Goal: Information Seeking & Learning: Learn about a topic

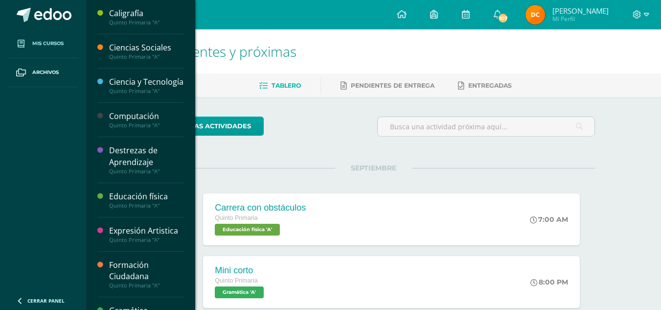
click at [24, 48] on span at bounding box center [21, 44] width 18 height 18
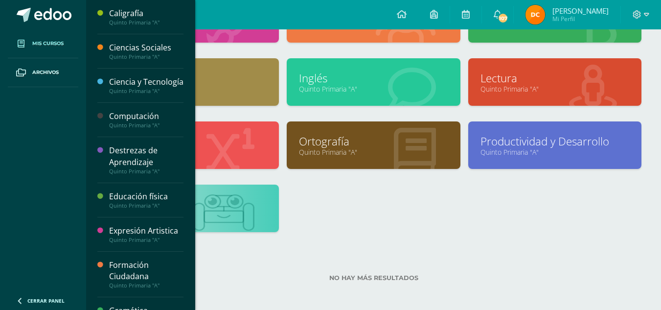
scroll to position [225, 0]
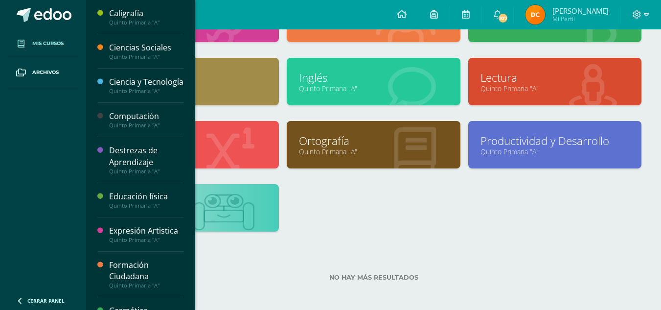
click at [233, 203] on link at bounding box center [192, 203] width 149 height 15
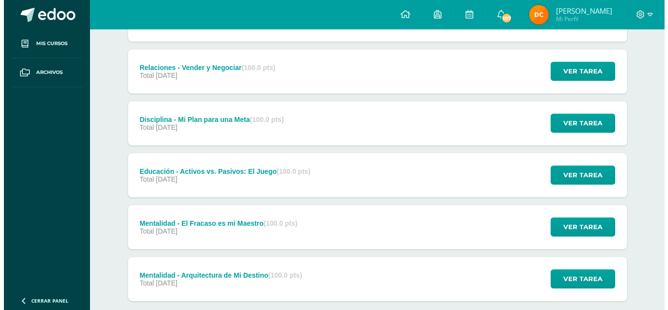
scroll to position [222, 0]
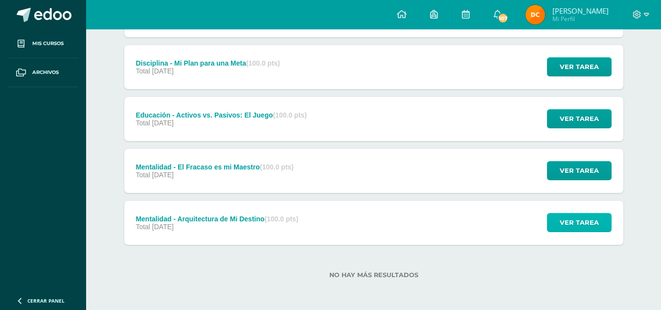
click at [577, 226] on span "Ver tarea" at bounding box center [578, 222] width 39 height 18
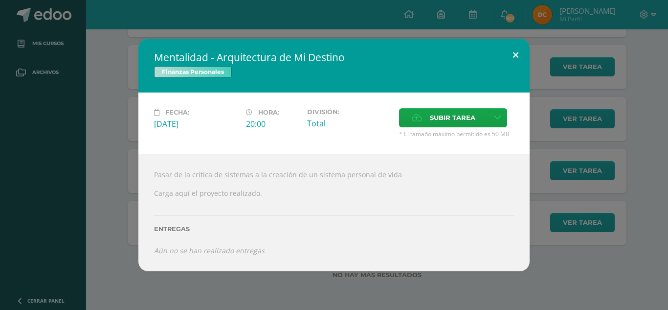
click at [512, 56] on button at bounding box center [516, 55] width 28 height 33
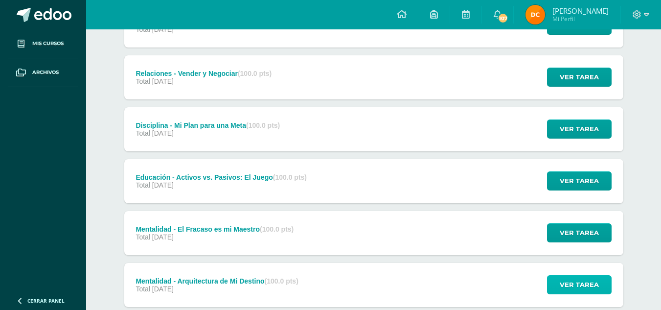
scroll to position [0, 0]
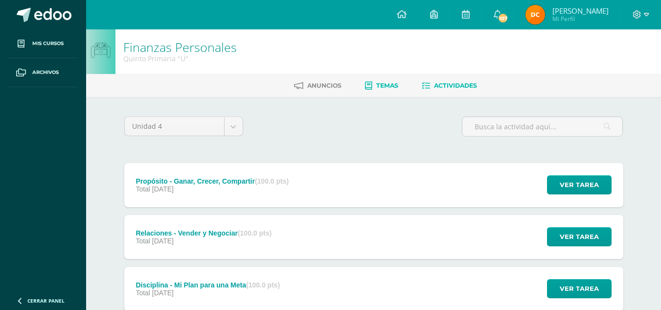
click at [379, 87] on span "Temas" at bounding box center [387, 85] width 22 height 7
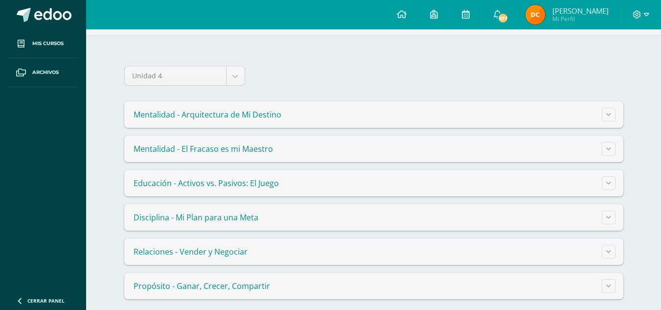
scroll to position [71, 0]
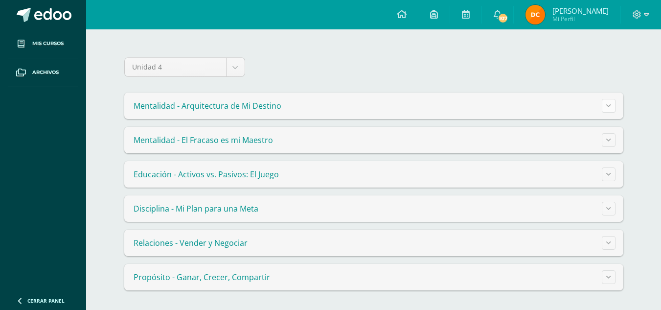
click at [606, 110] on button at bounding box center [609, 106] width 14 height 14
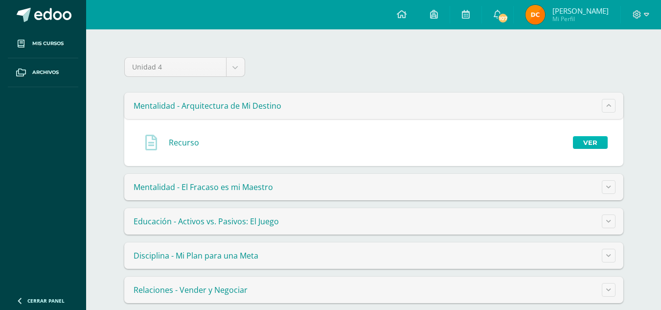
click at [596, 147] on link "Ver" at bounding box center [590, 142] width 35 height 13
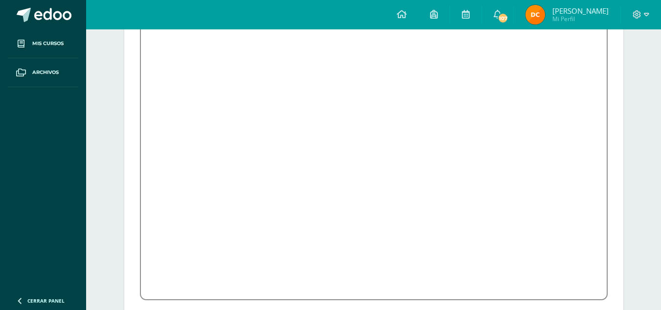
scroll to position [174, 0]
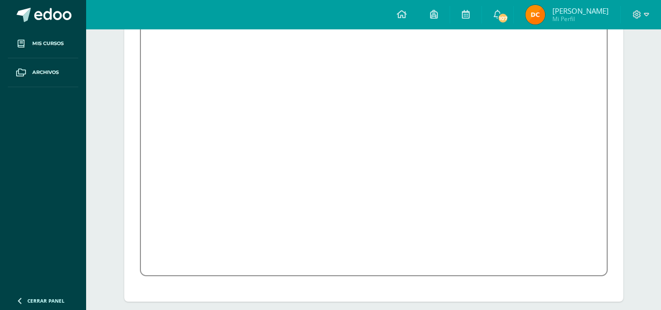
scroll to position [198, 0]
